Goal: Information Seeking & Learning: Check status

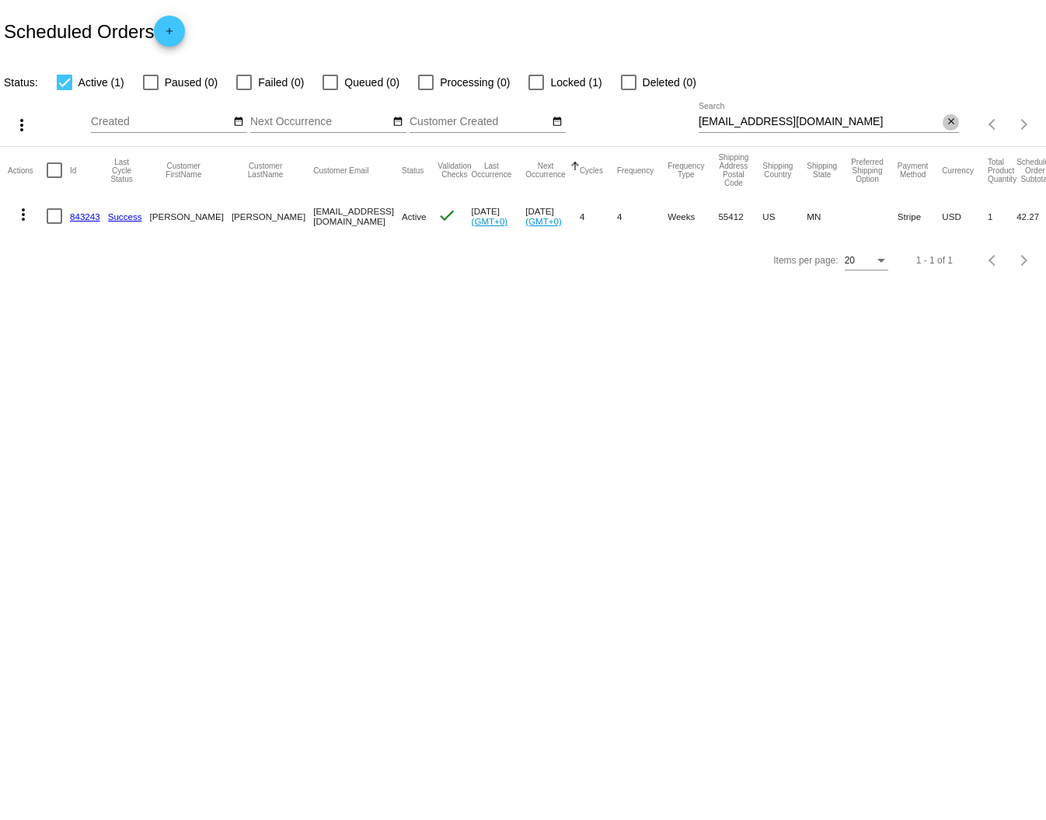
click at [947, 121] on mat-icon "close" at bounding box center [951, 122] width 11 height 12
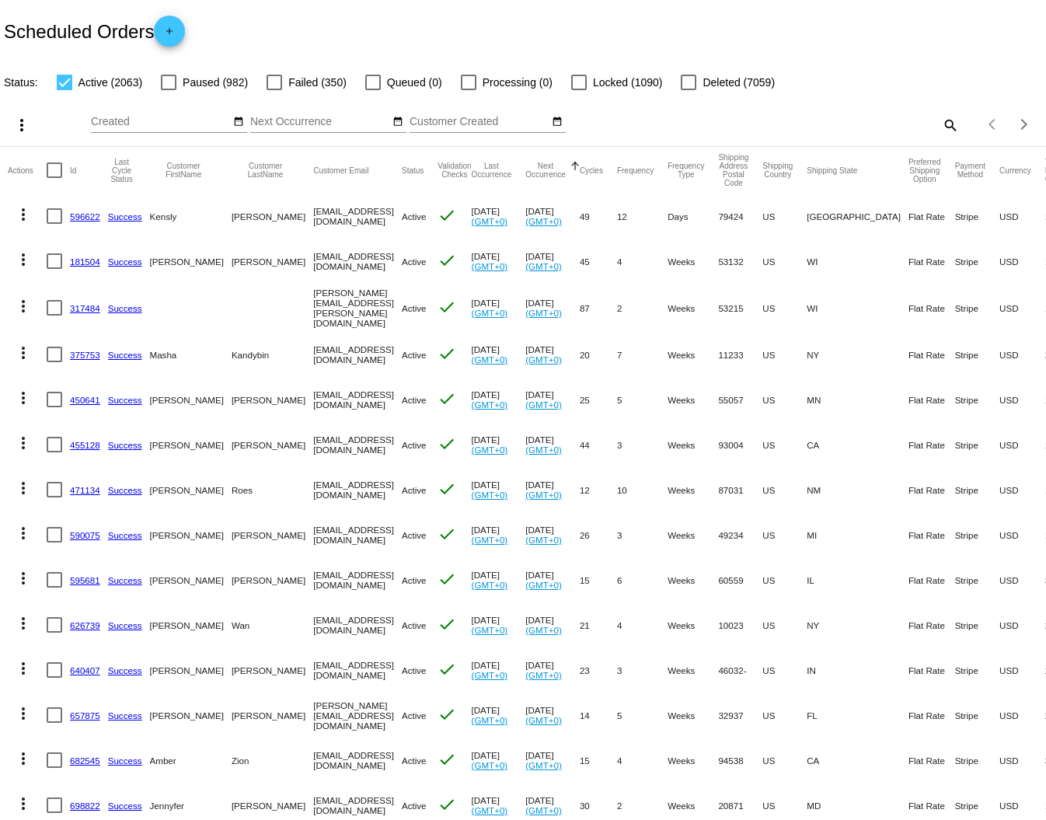
click at [315, 19] on div "Scheduled Orders add" at bounding box center [523, 31] width 1046 height 62
click at [313, 222] on mat-cell "[EMAIL_ADDRESS][DOMAIN_NAME]" at bounding box center [357, 216] width 89 height 45
click at [313, 215] on mat-cell "[EMAIL_ADDRESS][DOMAIN_NAME]" at bounding box center [357, 216] width 89 height 45
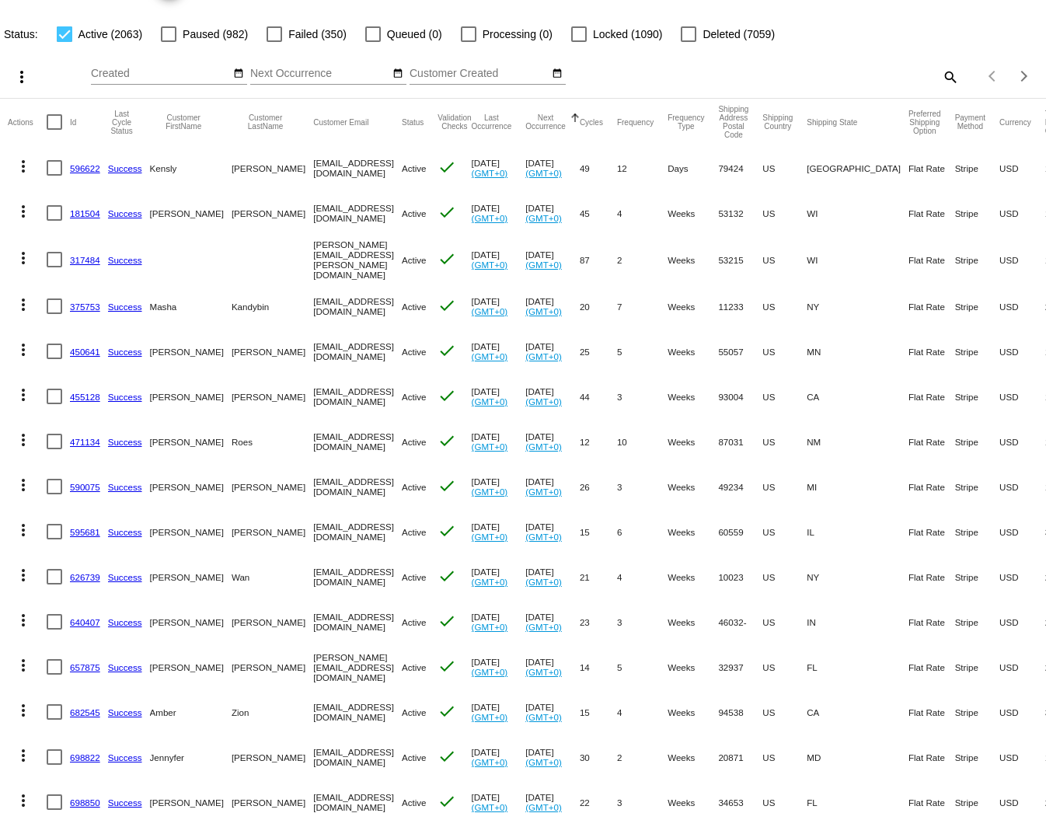
scroll to position [71, 0]
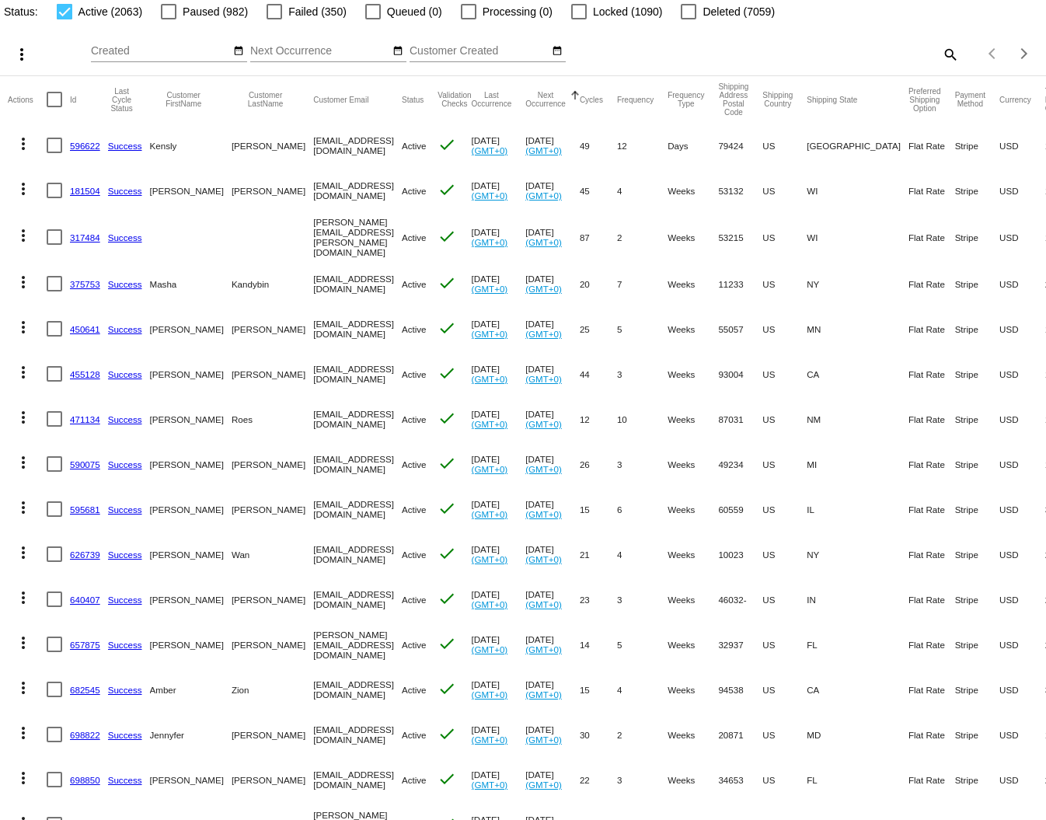
click at [313, 503] on mat-cell "[EMAIL_ADDRESS][DOMAIN_NAME]" at bounding box center [357, 509] width 89 height 45
drag, startPoint x: 329, startPoint y: 508, endPoint x: 250, endPoint y: 505, distance: 79.3
click at [250, 505] on mat-row "more_vert 595681 Success [PERSON_NAME] [EMAIL_ADDRESS][DOMAIN_NAME] Active chec…" at bounding box center [592, 509] width 1168 height 45
copy mat-row "[EMAIL_ADDRESS][DOMAIN_NAME]"
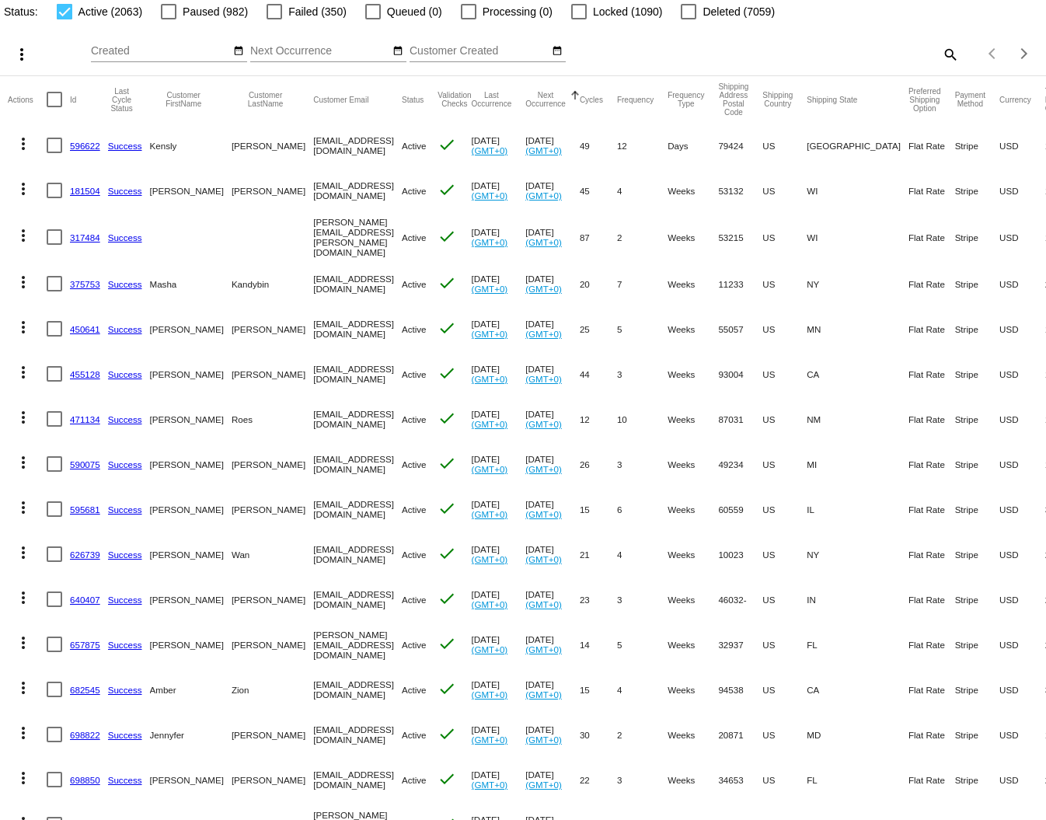
click at [313, 554] on mat-cell "[EMAIL_ADDRESS][DOMAIN_NAME]" at bounding box center [357, 554] width 89 height 45
click at [348, 555] on mat-cell "[EMAIL_ADDRESS][DOMAIN_NAME]" at bounding box center [357, 554] width 89 height 45
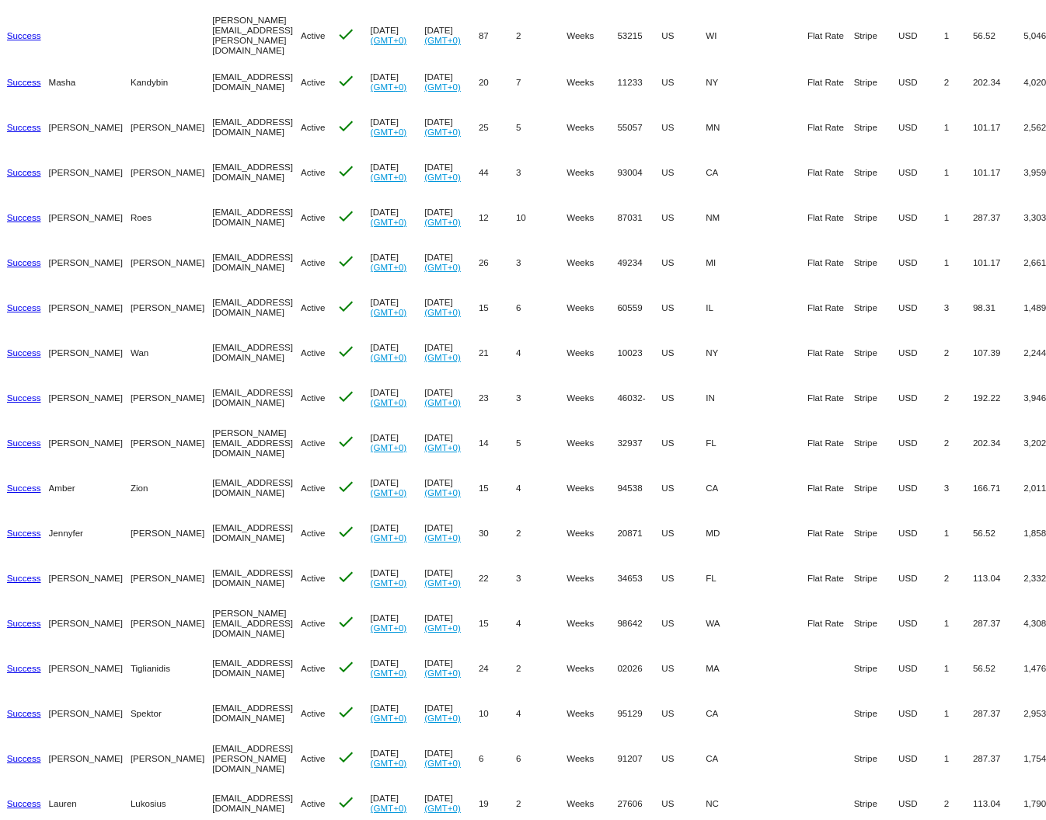
scroll to position [331, 0]
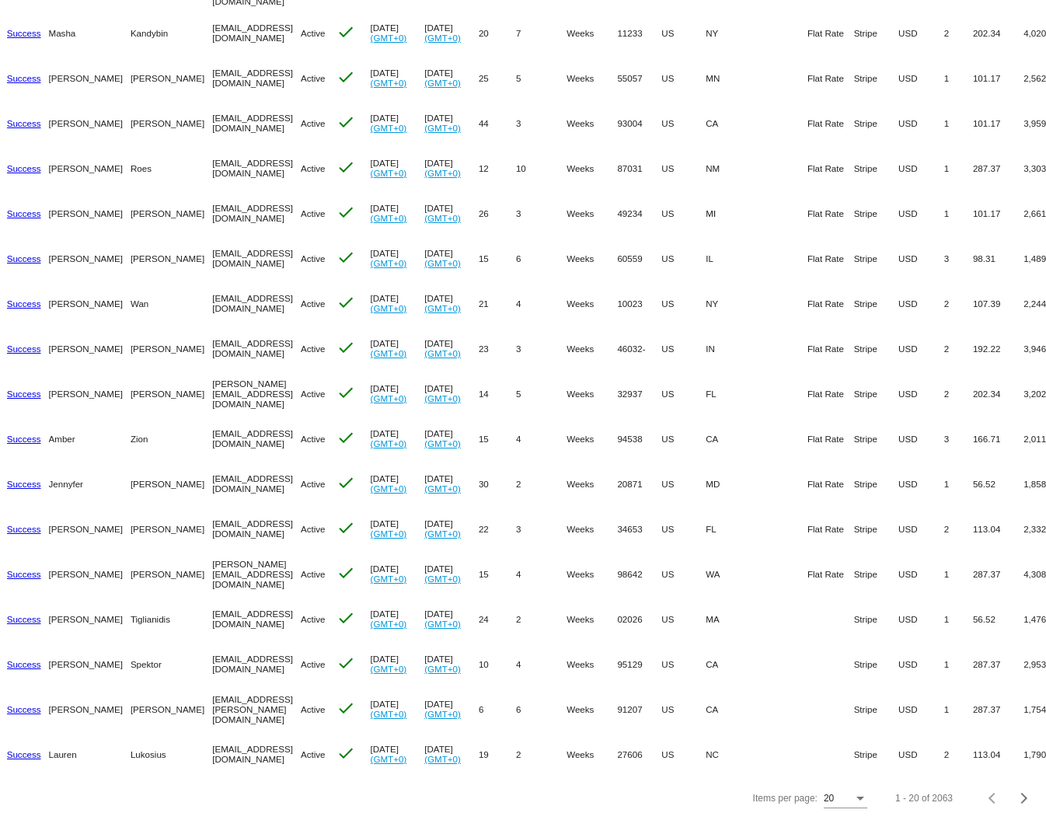
click at [846, 792] on div "20" at bounding box center [846, 795] width 44 height 26
click at [855, 788] on mat-option "100" at bounding box center [833, 790] width 68 height 28
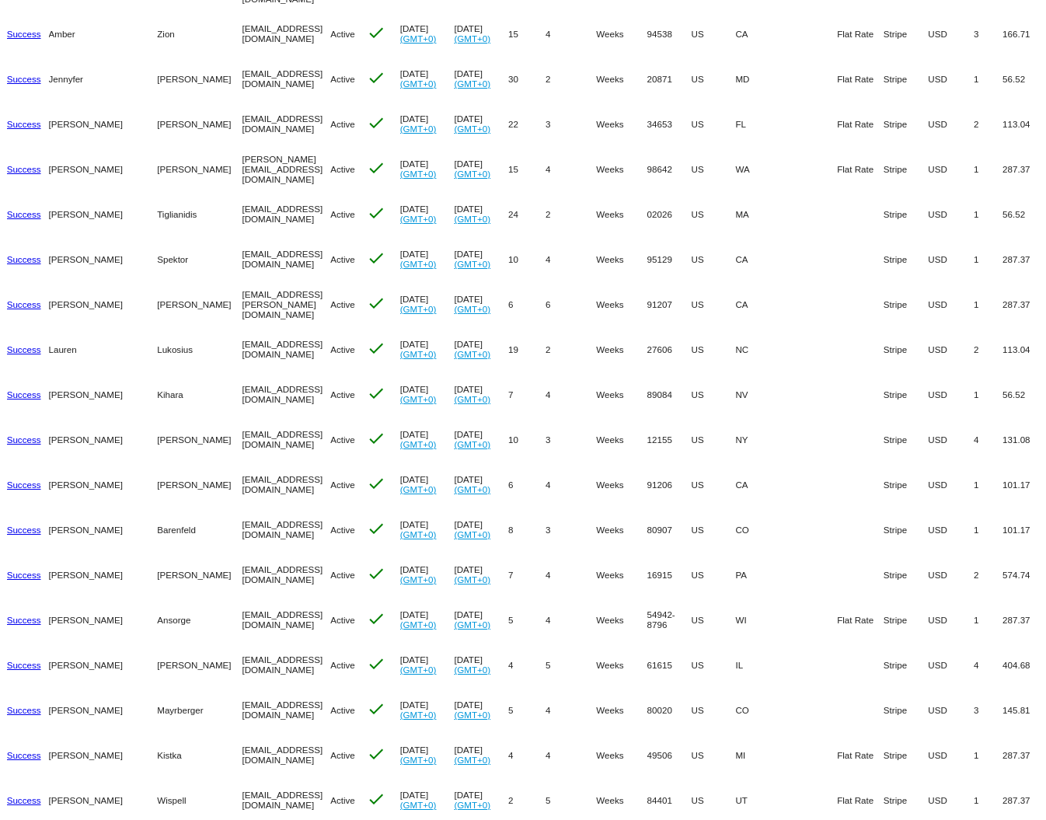
scroll to position [758, 0]
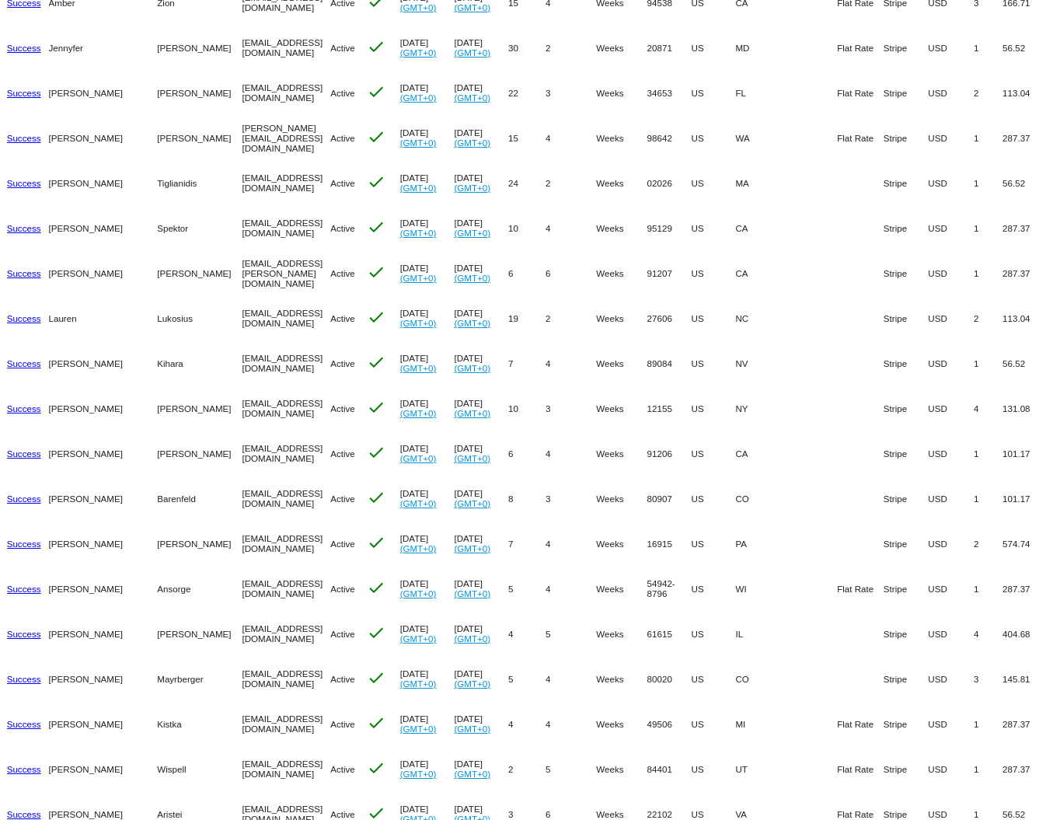
click at [242, 631] on mat-cell "[EMAIL_ADDRESS][DOMAIN_NAME]" at bounding box center [286, 633] width 89 height 45
copy mat-cell "[EMAIL_ADDRESS][DOMAIN_NAME]"
click at [242, 676] on mat-cell "[EMAIL_ADDRESS][DOMAIN_NAME]" at bounding box center [286, 678] width 89 height 45
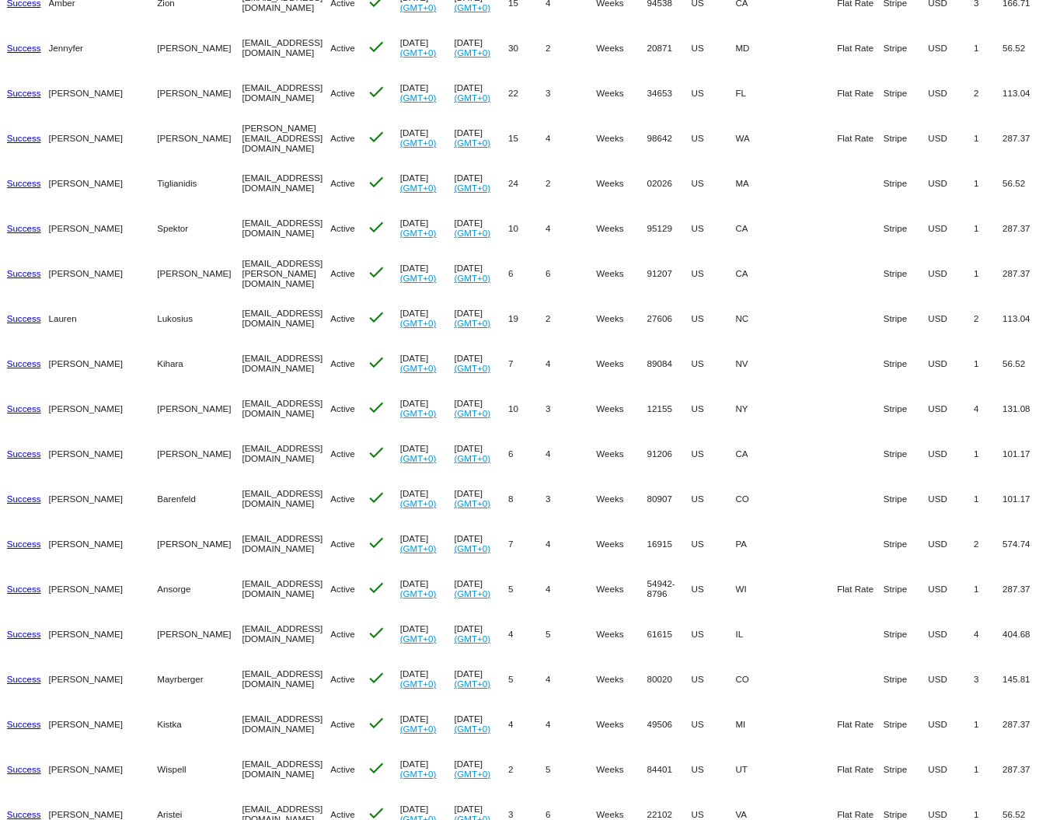
click at [242, 676] on mat-cell "[EMAIL_ADDRESS][DOMAIN_NAME]" at bounding box center [286, 678] width 89 height 45
copy mat-cell "[EMAIL_ADDRESS][DOMAIN_NAME]"
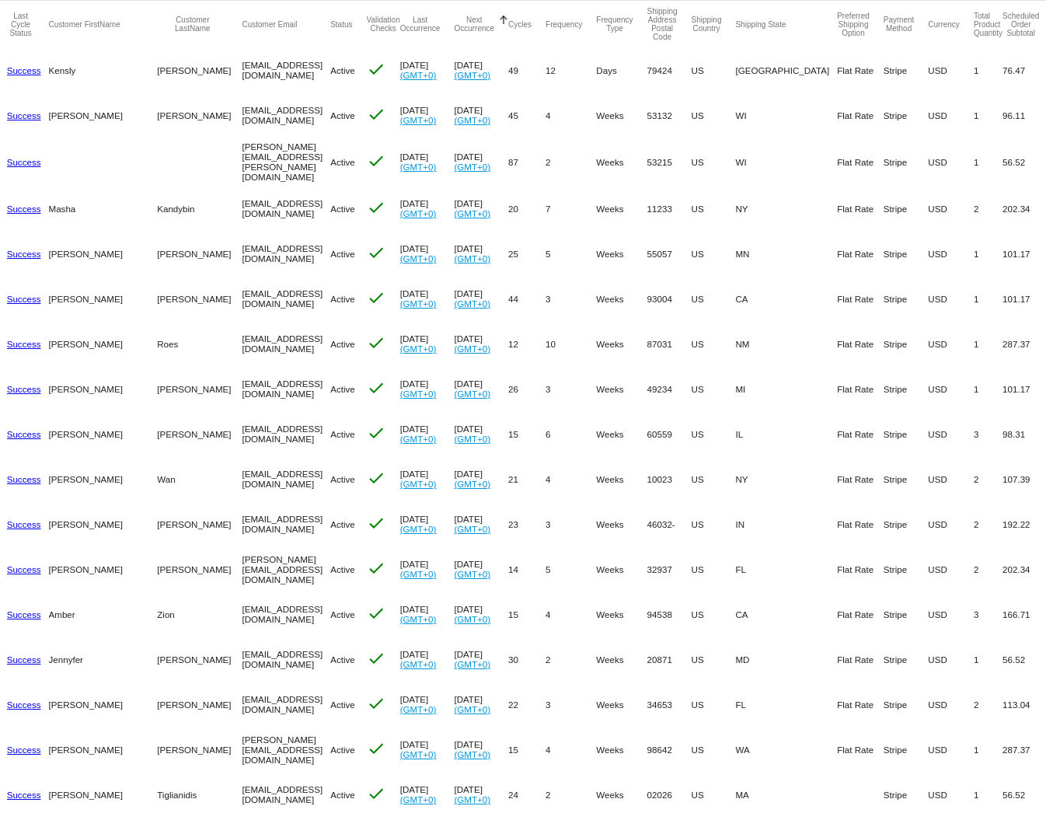
scroll to position [0, 0]
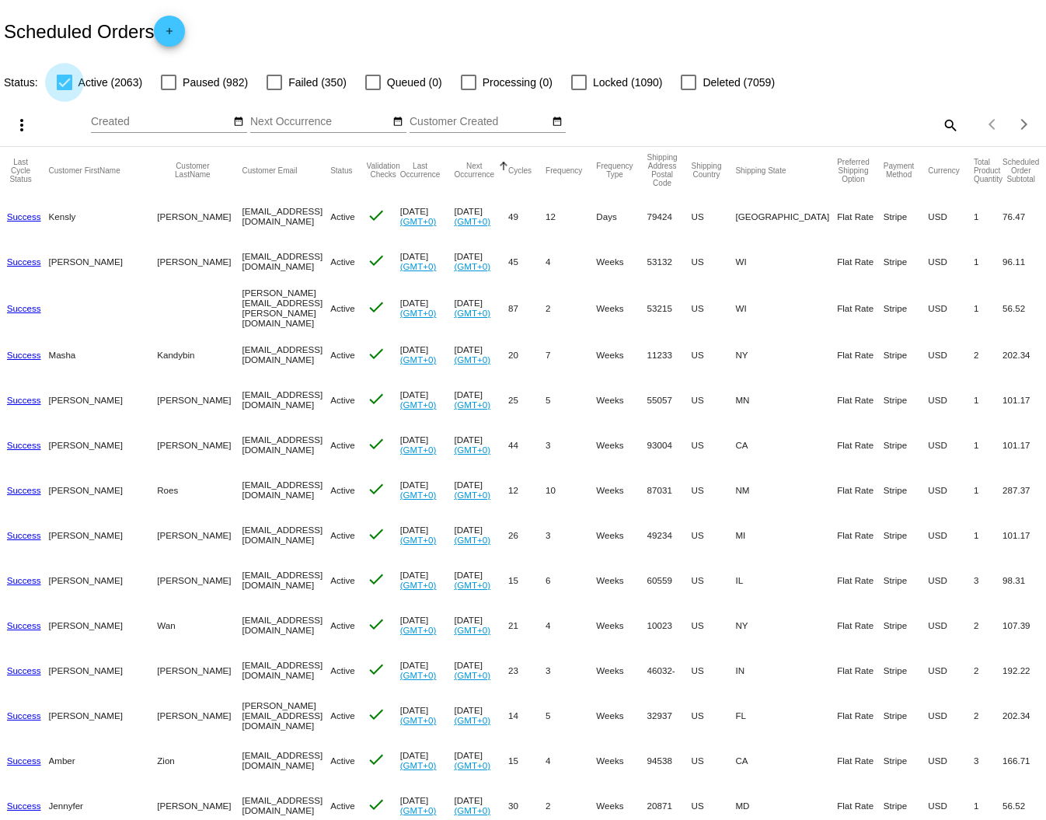
drag, startPoint x: 115, startPoint y: 80, endPoint x: 137, endPoint y: 82, distance: 21.8
click at [137, 82] on span "Active (2063)" at bounding box center [111, 82] width 64 height 19
click at [69, 75] on div at bounding box center [65, 83] width 16 height 16
click at [65, 90] on input "Active (2063)" at bounding box center [64, 90] width 1 height 1
checkbox input "false"
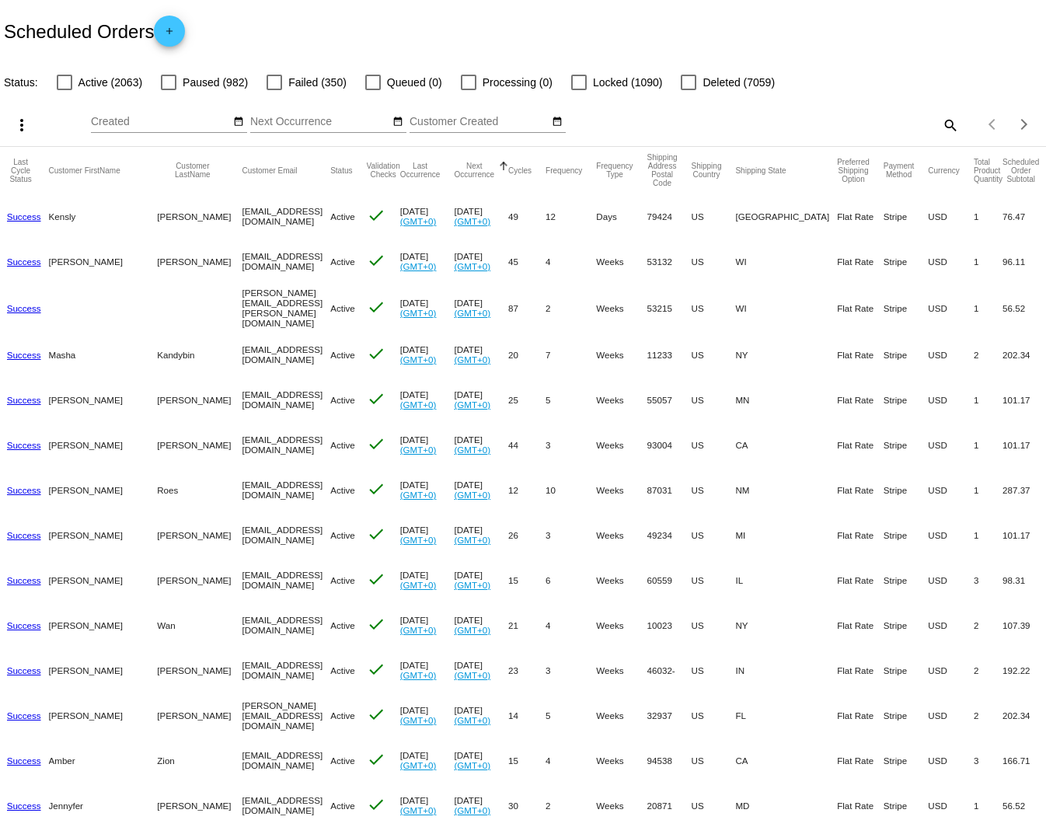
click at [172, 80] on div at bounding box center [169, 83] width 16 height 16
click at [169, 90] on input "Paused (982)" at bounding box center [168, 90] width 1 height 1
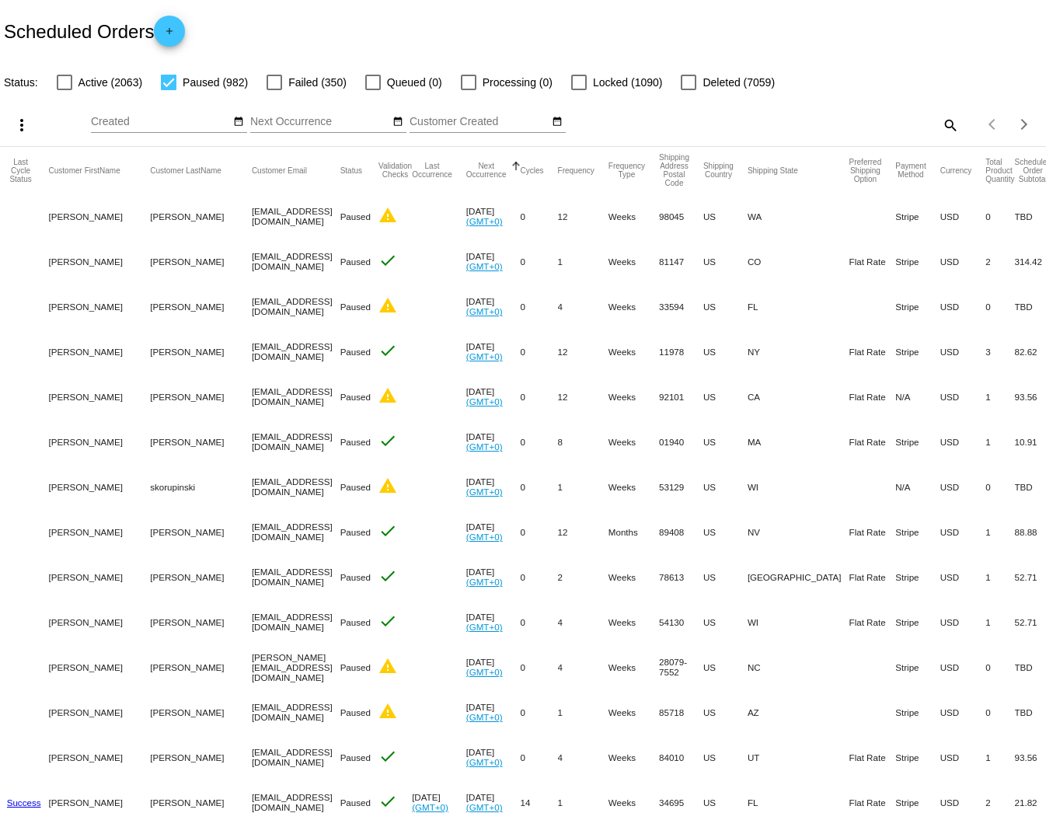
click at [167, 82] on div at bounding box center [169, 83] width 16 height 16
click at [168, 90] on input "Paused (982)" at bounding box center [168, 90] width 1 height 1
checkbox input "false"
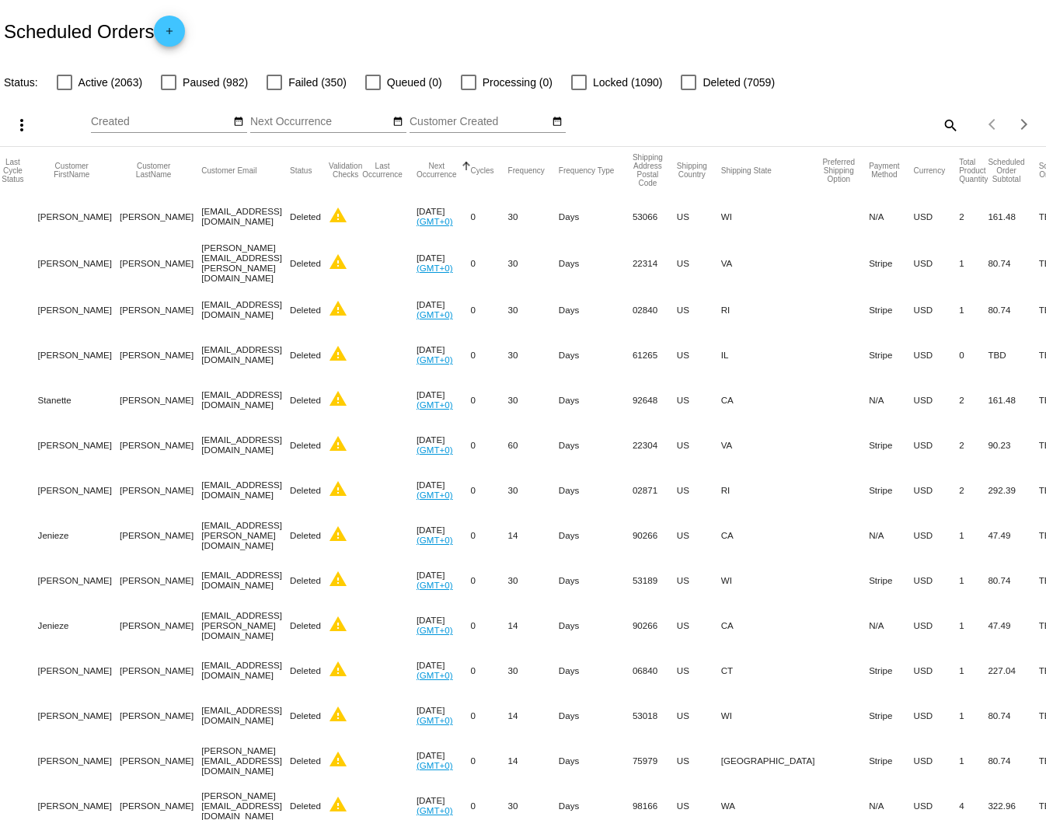
click at [85, 85] on span "Active (2063)" at bounding box center [111, 82] width 64 height 19
click at [65, 90] on input "Active (2063)" at bounding box center [64, 90] width 1 height 1
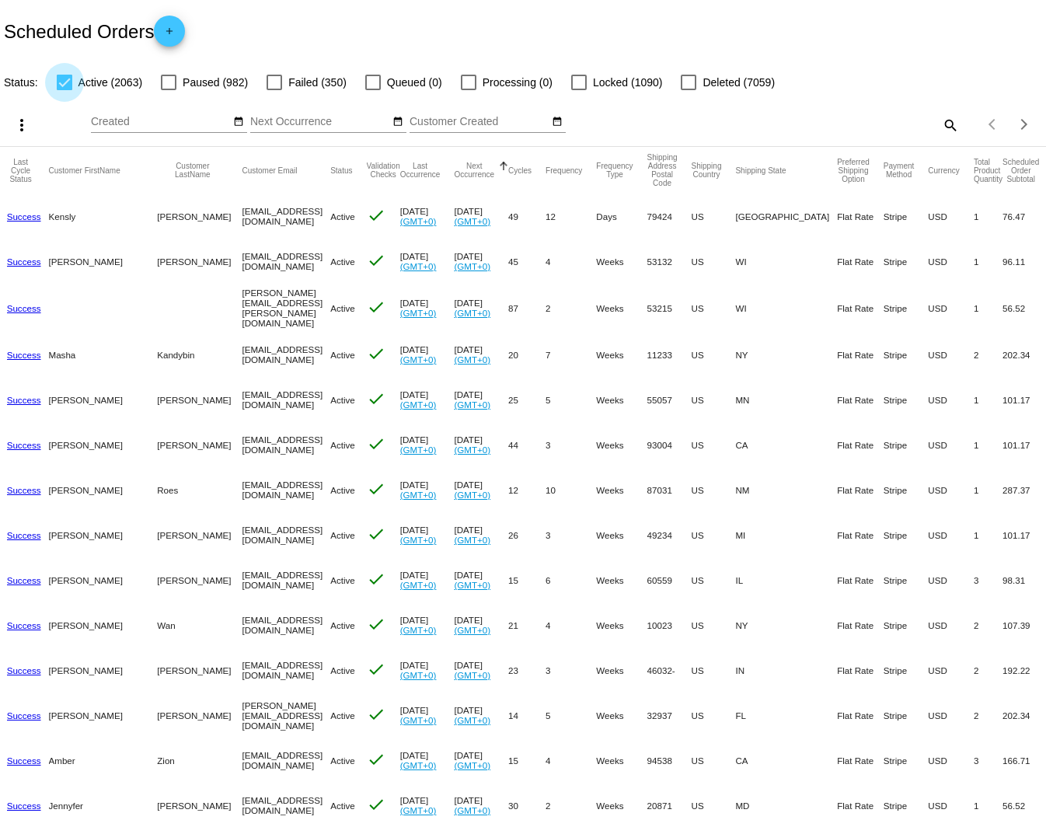
click at [74, 86] on label "Active (2063)" at bounding box center [100, 82] width 86 height 19
click at [65, 90] on input "Active (2063)" at bounding box center [64, 90] width 1 height 1
checkbox input "false"
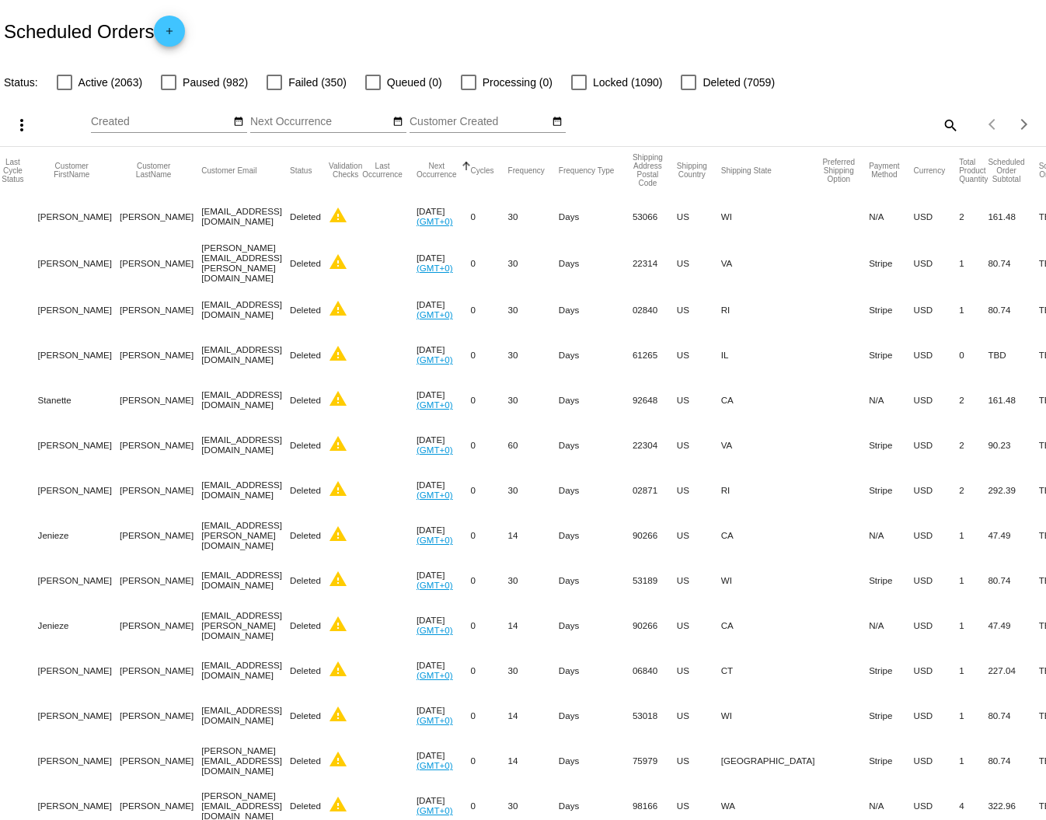
click at [943, 123] on mat-icon "search" at bounding box center [950, 125] width 19 height 24
click at [721, 119] on input "Search" at bounding box center [829, 122] width 260 height 12
paste input "[EMAIL_ADDRESS][DOMAIN_NAME]"
type input "[EMAIL_ADDRESS][DOMAIN_NAME]"
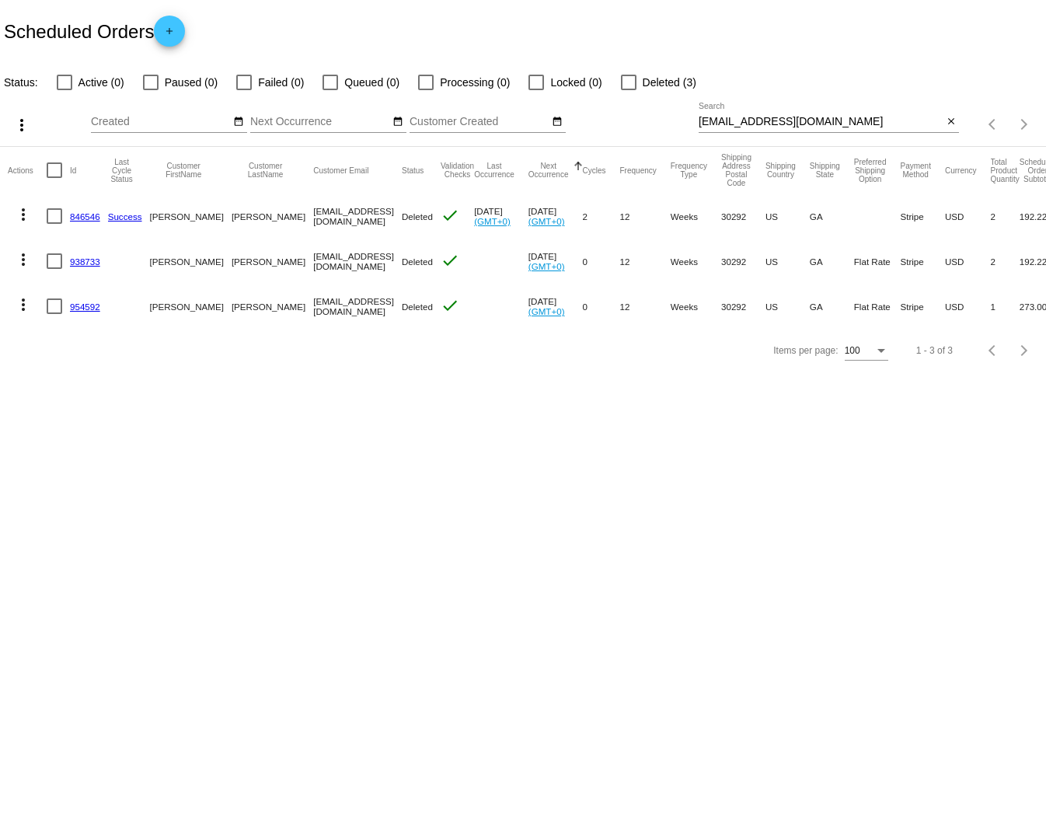
drag, startPoint x: 470, startPoint y: 383, endPoint x: 35, endPoint y: 387, distance: 435.4
click at [470, 372] on div "Items per page: 100 1 - 3 of 3" at bounding box center [523, 351] width 1046 height 44
